Goal: Find specific page/section: Find specific page/section

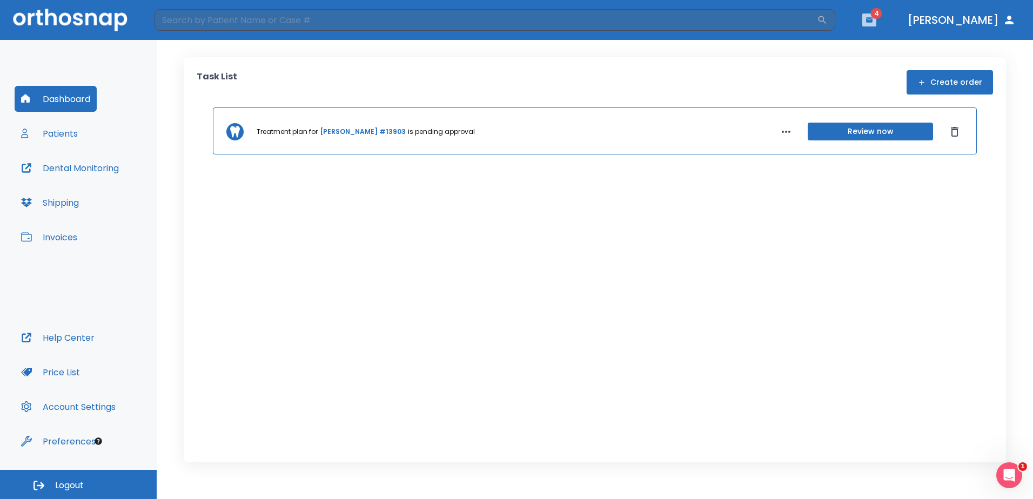
click at [873, 20] on icon "button" at bounding box center [869, 19] width 6 height 5
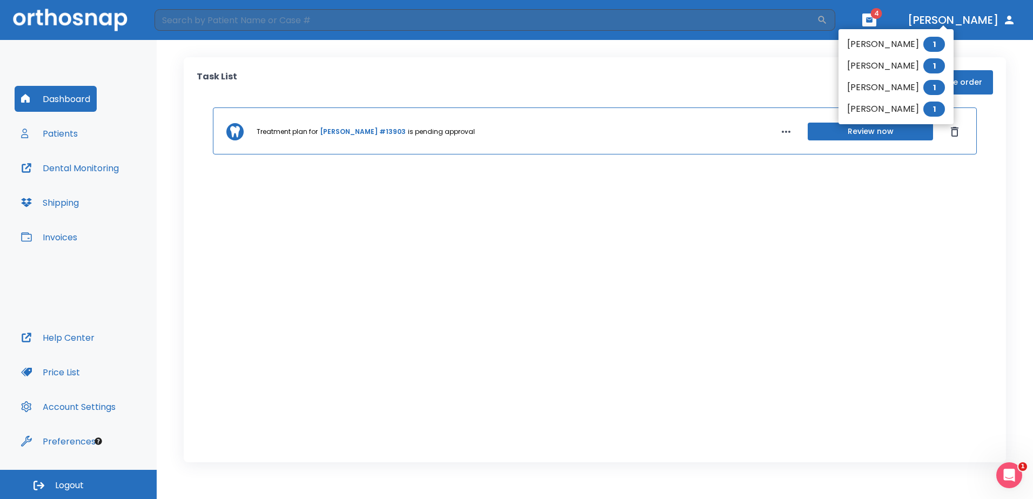
click at [692, 36] on div at bounding box center [516, 249] width 1033 height 499
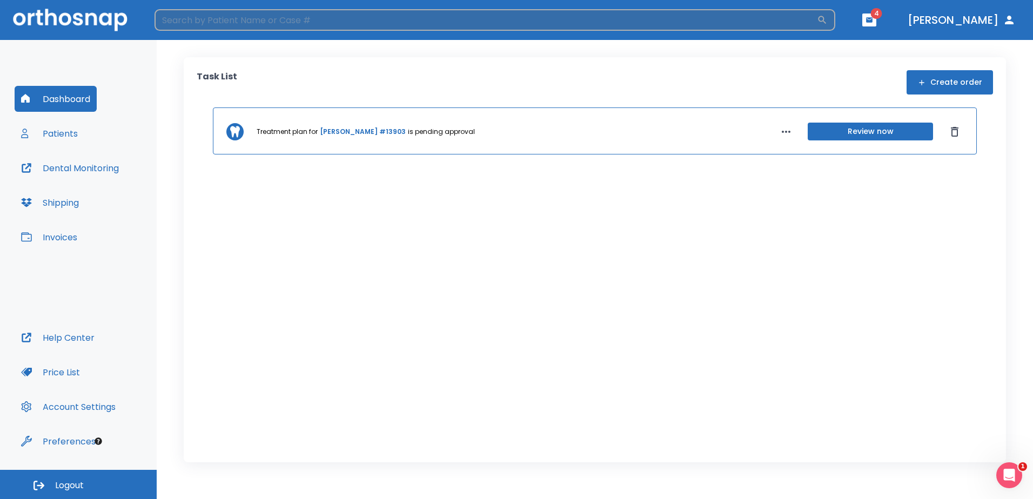
click at [705, 23] on input "search" at bounding box center [486, 20] width 663 height 22
type input "[PERSON_NAME]"
click at [827, 21] on icon "button" at bounding box center [823, 20] width 8 height 8
click at [660, 30] on header "leesa ​ 4 Dr. Vo" at bounding box center [516, 20] width 1033 height 40
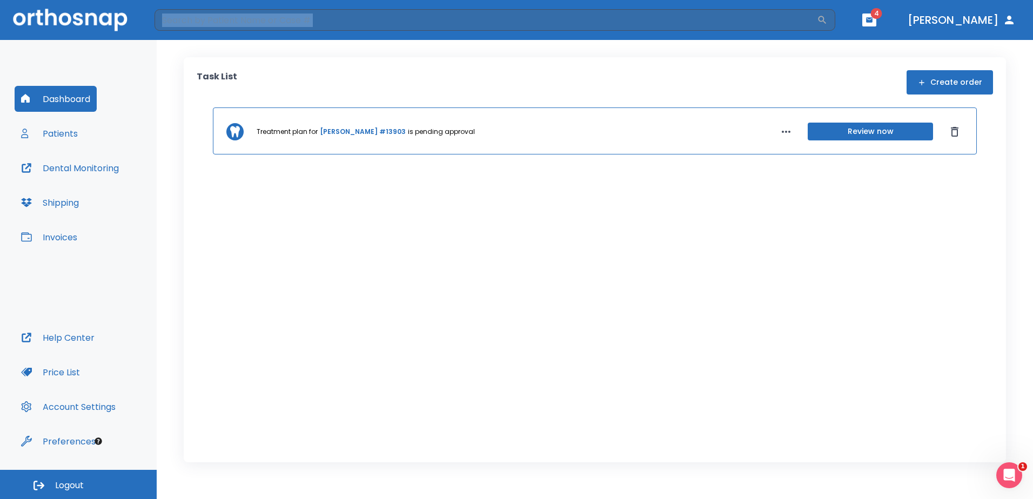
click at [60, 131] on button "Patients" at bounding box center [50, 134] width 70 height 26
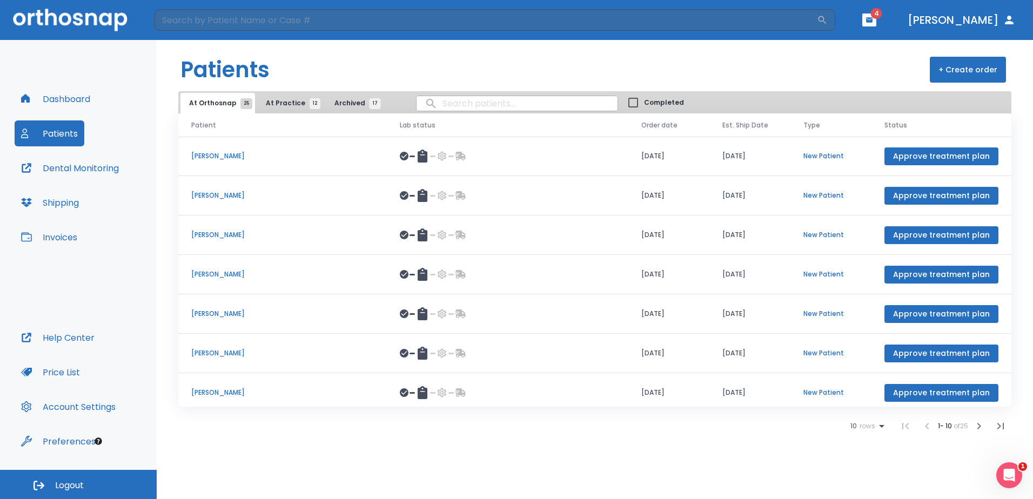
click at [288, 100] on span "At Practice 12" at bounding box center [290, 103] width 49 height 10
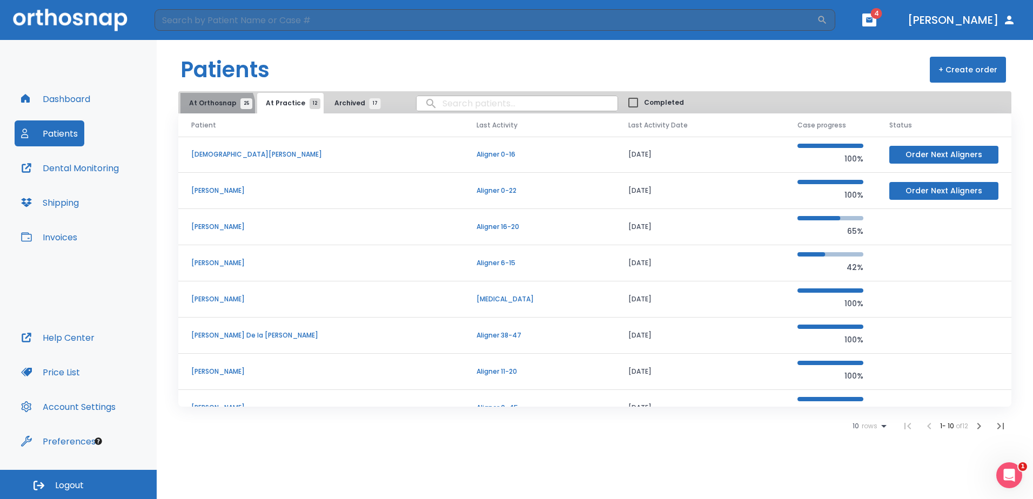
click at [216, 108] on span "At Orthosnap 25" at bounding box center [217, 103] width 57 height 10
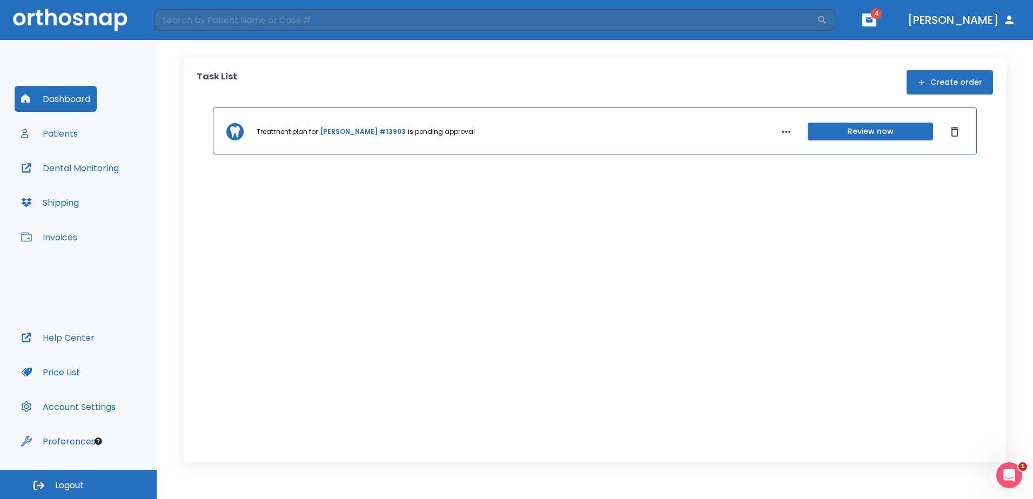
click at [49, 134] on button "Patients" at bounding box center [50, 134] width 70 height 26
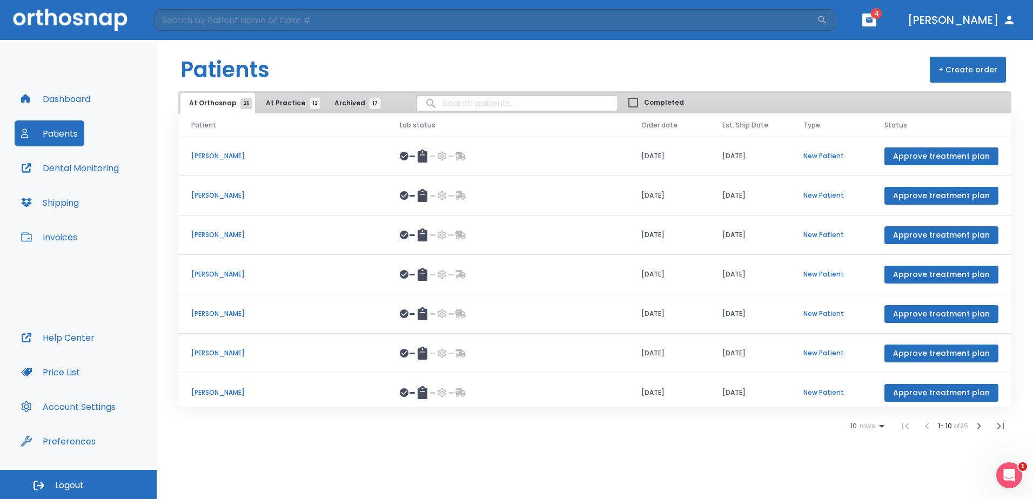
click at [442, 101] on input "search" at bounding box center [517, 103] width 201 height 21
type input "[PERSON_NAME]"
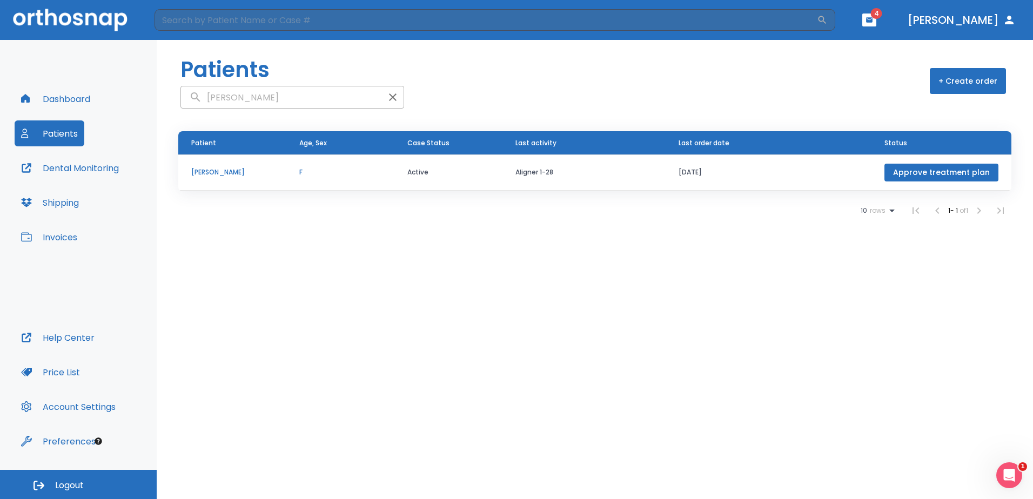
click at [222, 172] on p "[PERSON_NAME]" at bounding box center [232, 173] width 82 height 10
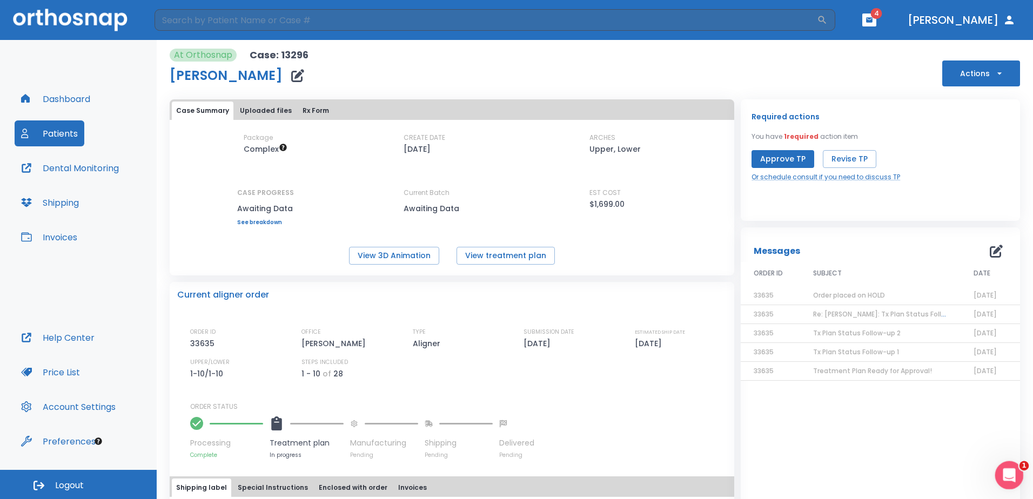
click at [1011, 476] on icon "Open Intercom Messenger" at bounding box center [1008, 474] width 18 height 18
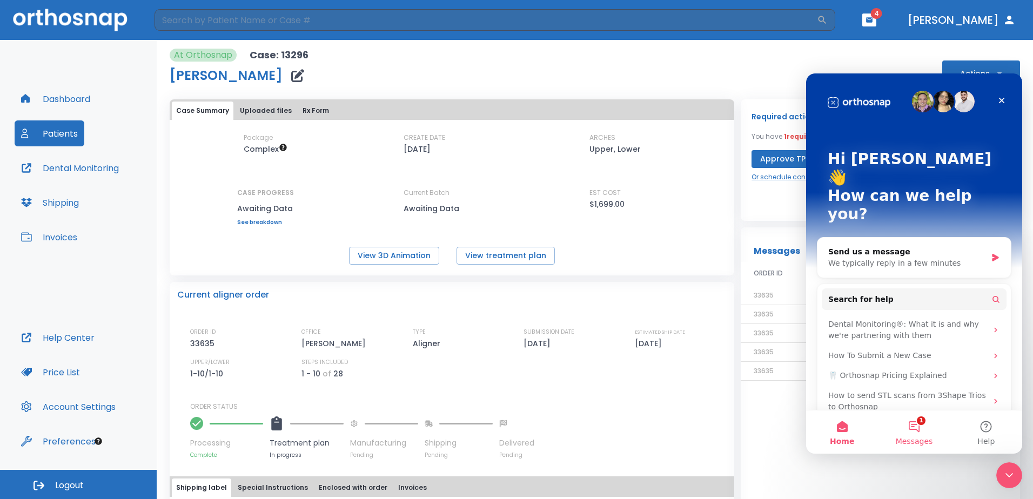
click at [919, 434] on button "1 Messages" at bounding box center [914, 432] width 72 height 43
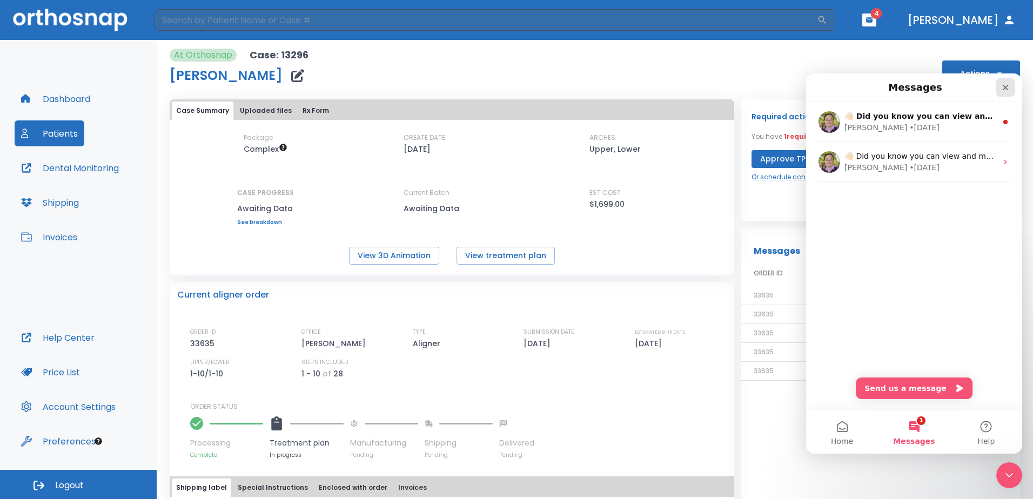
click at [1006, 91] on icon "Close" at bounding box center [1006, 87] width 9 height 9
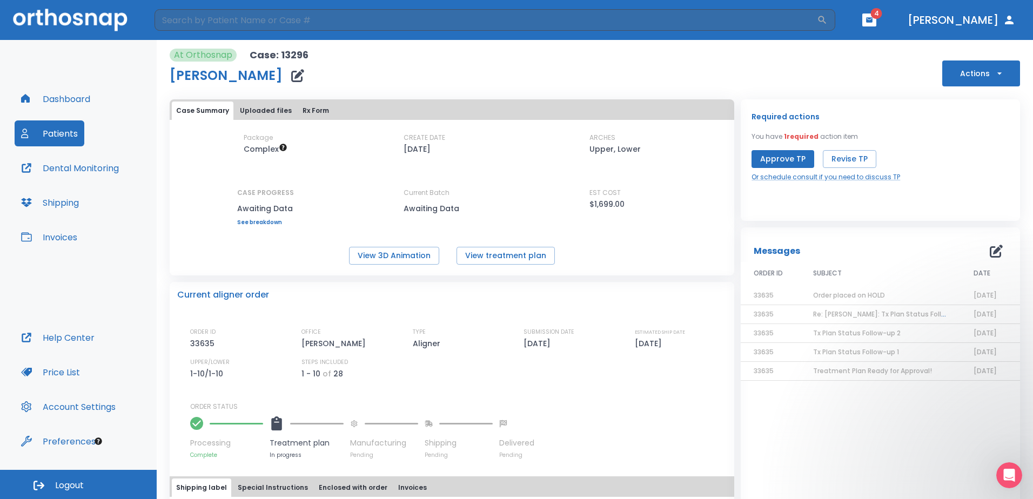
click at [816, 85] on div "At Orthosnap Case: 13296 [PERSON_NAME] Actions" at bounding box center [595, 68] width 851 height 38
